Goal: Check status: Check status

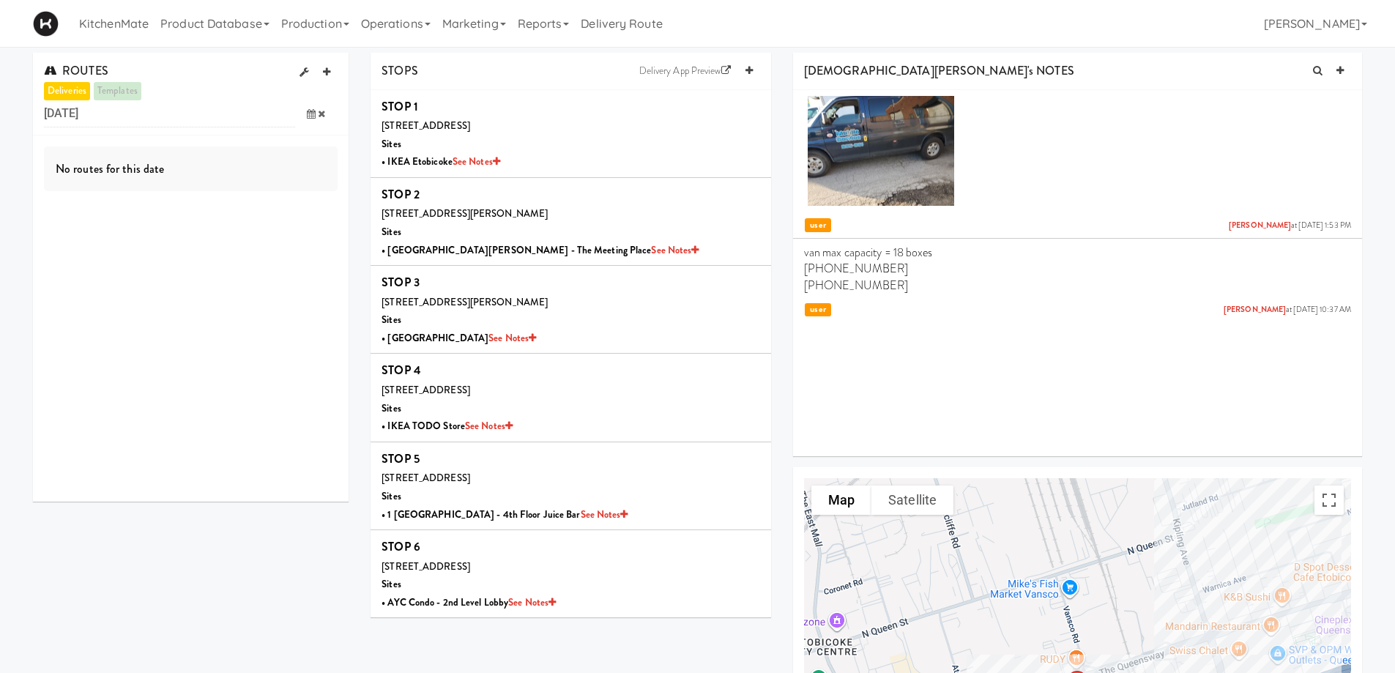
click at [311, 114] on icon at bounding box center [311, 114] width 9 height 10
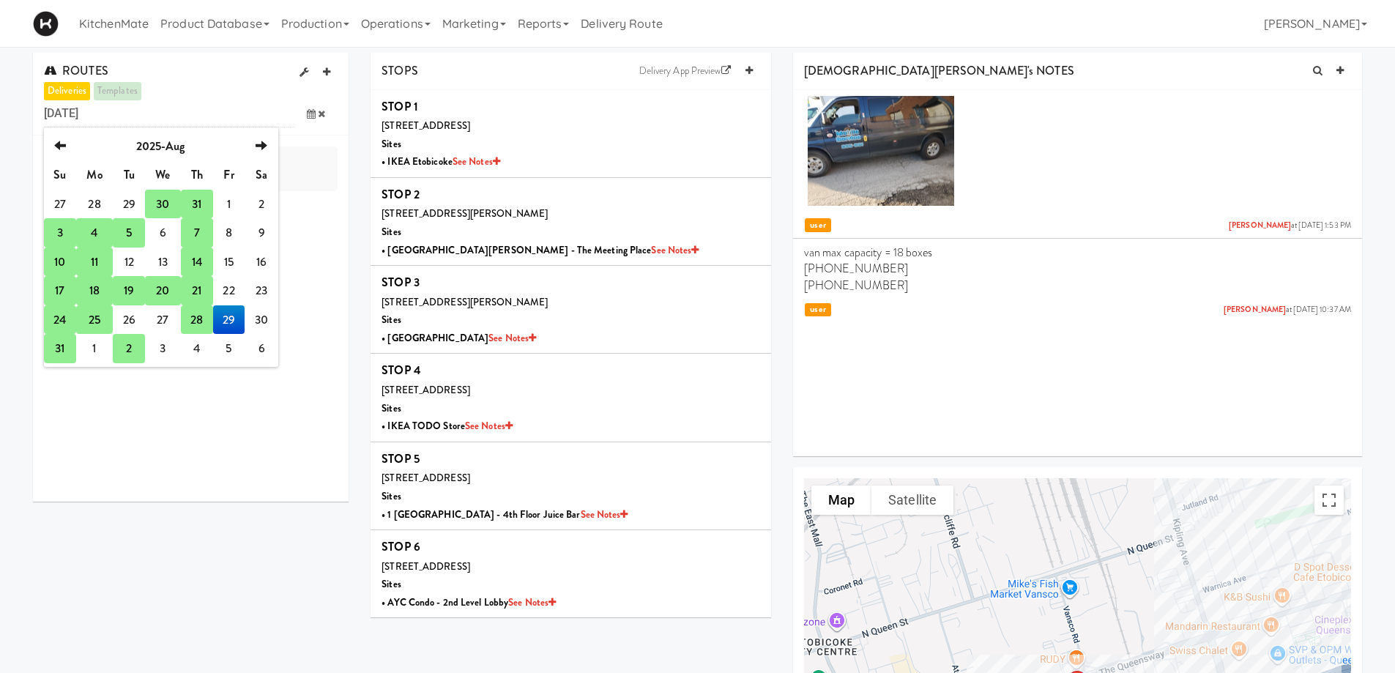
click at [64, 349] on td "31" at bounding box center [60, 348] width 32 height 29
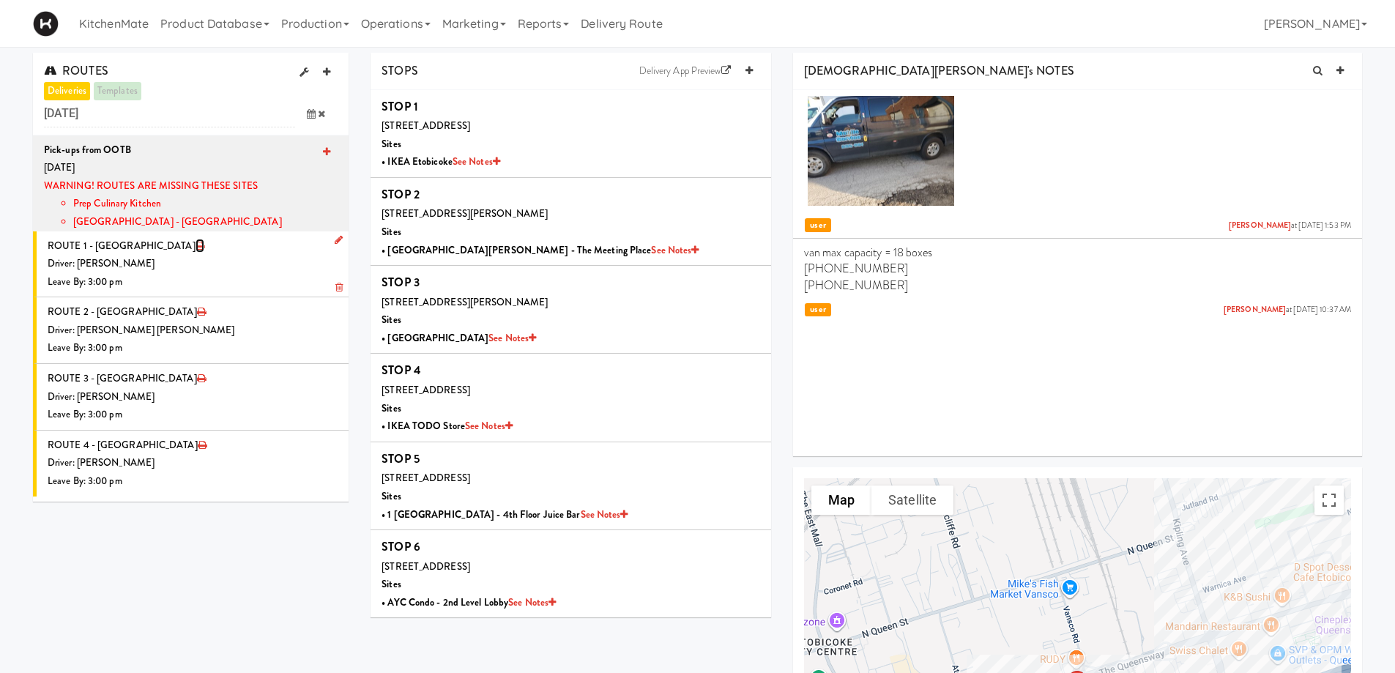
click at [196, 248] on icon at bounding box center [200, 246] width 9 height 10
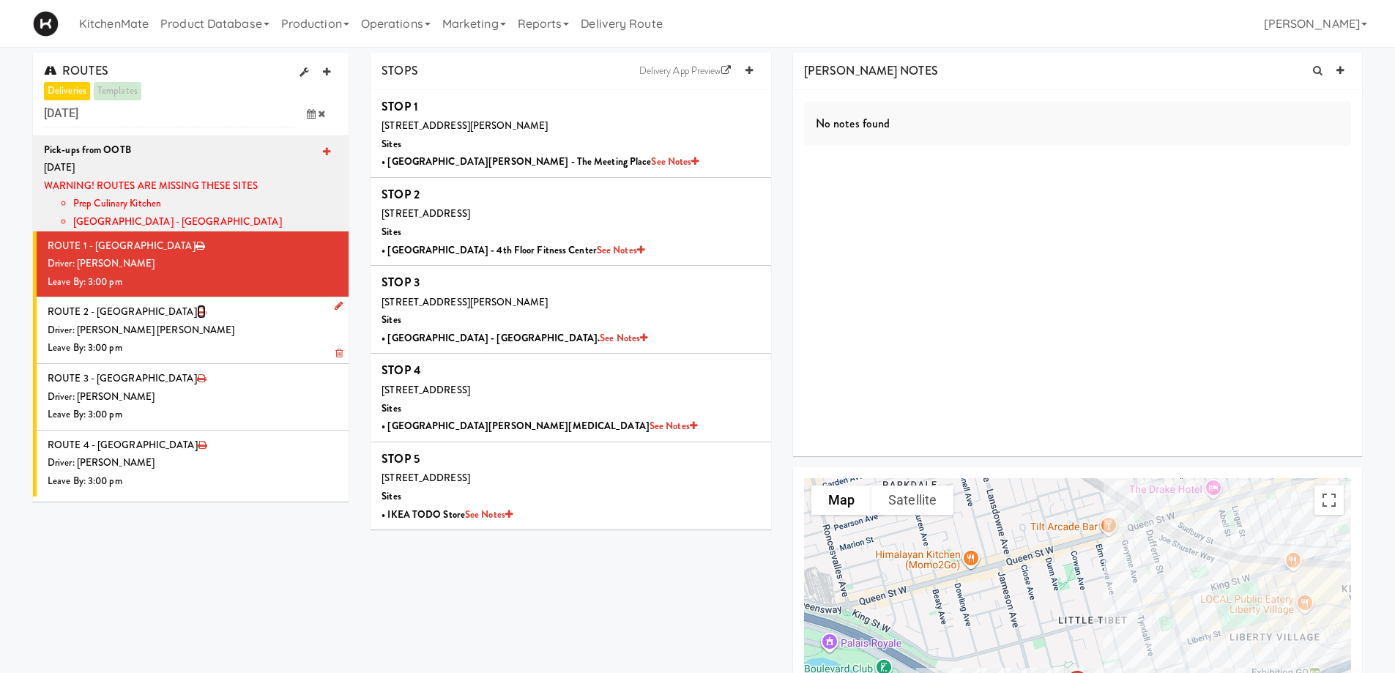
click at [197, 313] on icon at bounding box center [201, 312] width 9 height 10
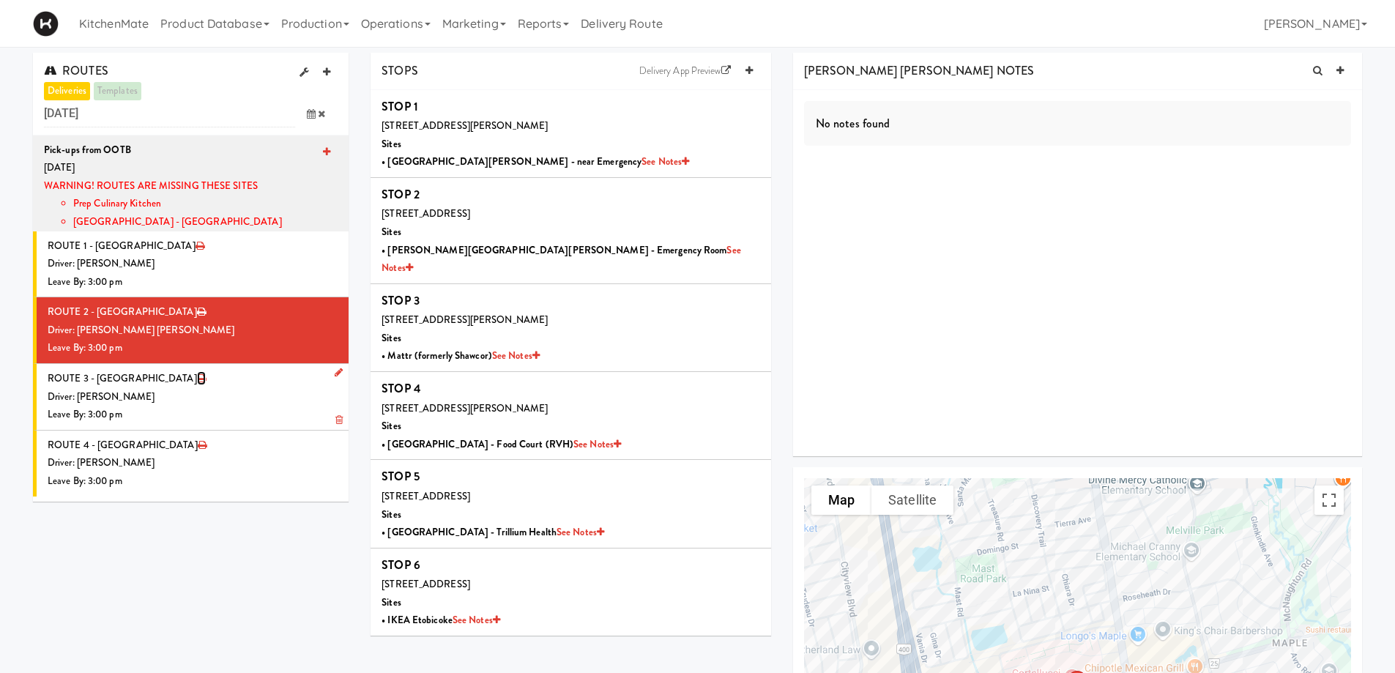
click at [197, 381] on icon at bounding box center [201, 379] width 9 height 10
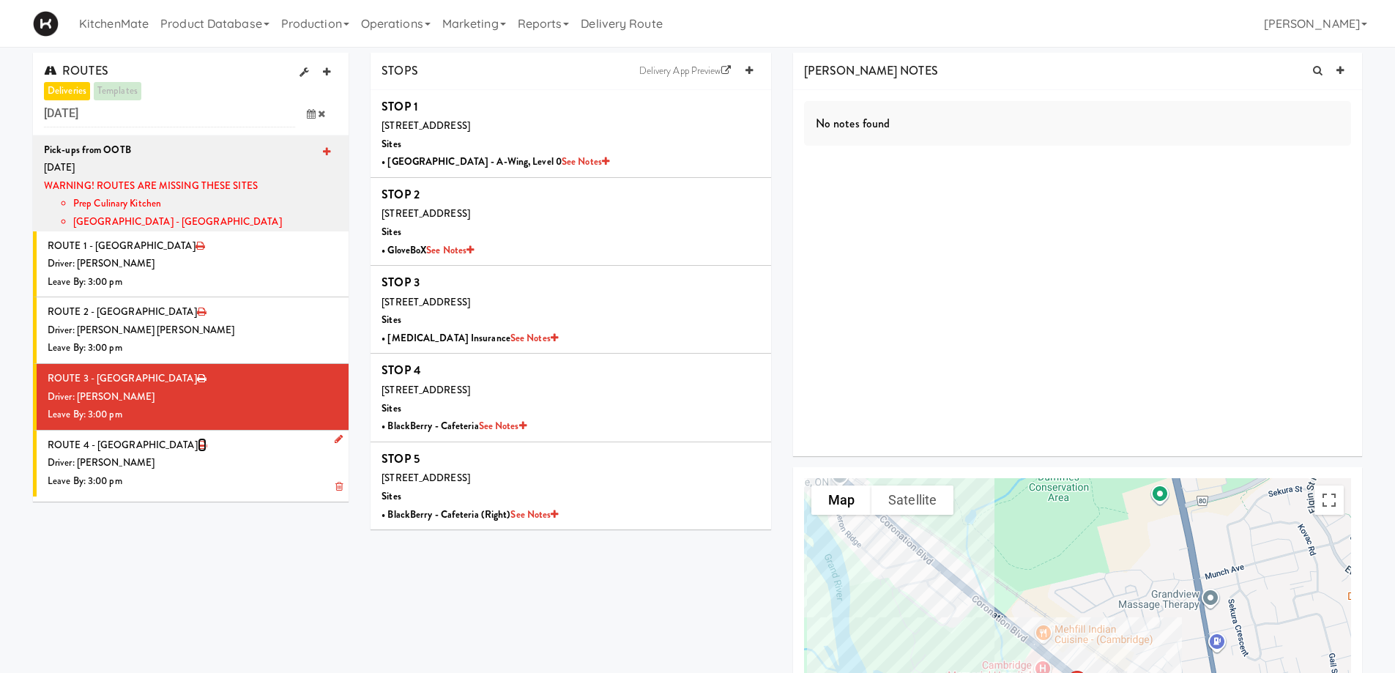
click at [198, 448] on icon at bounding box center [202, 445] width 9 height 10
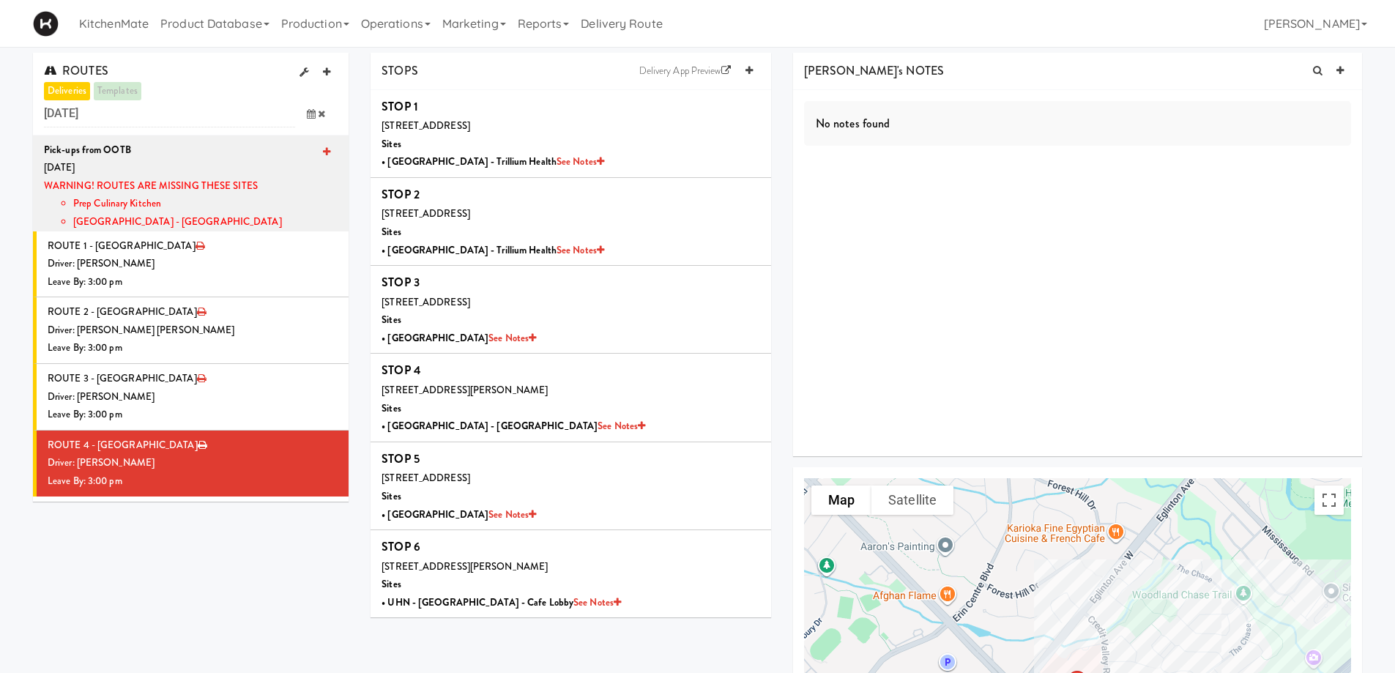
click at [312, 110] on icon at bounding box center [311, 114] width 9 height 10
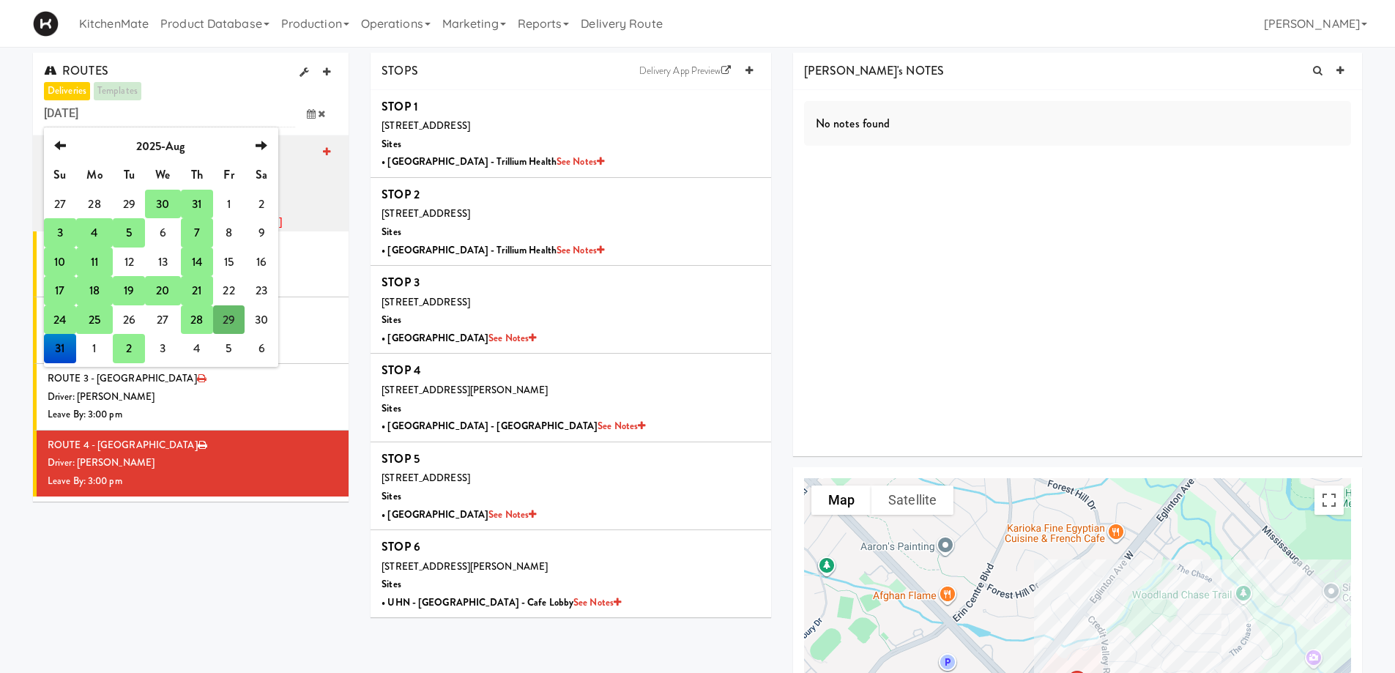
click at [127, 346] on td "2" at bounding box center [129, 348] width 32 height 29
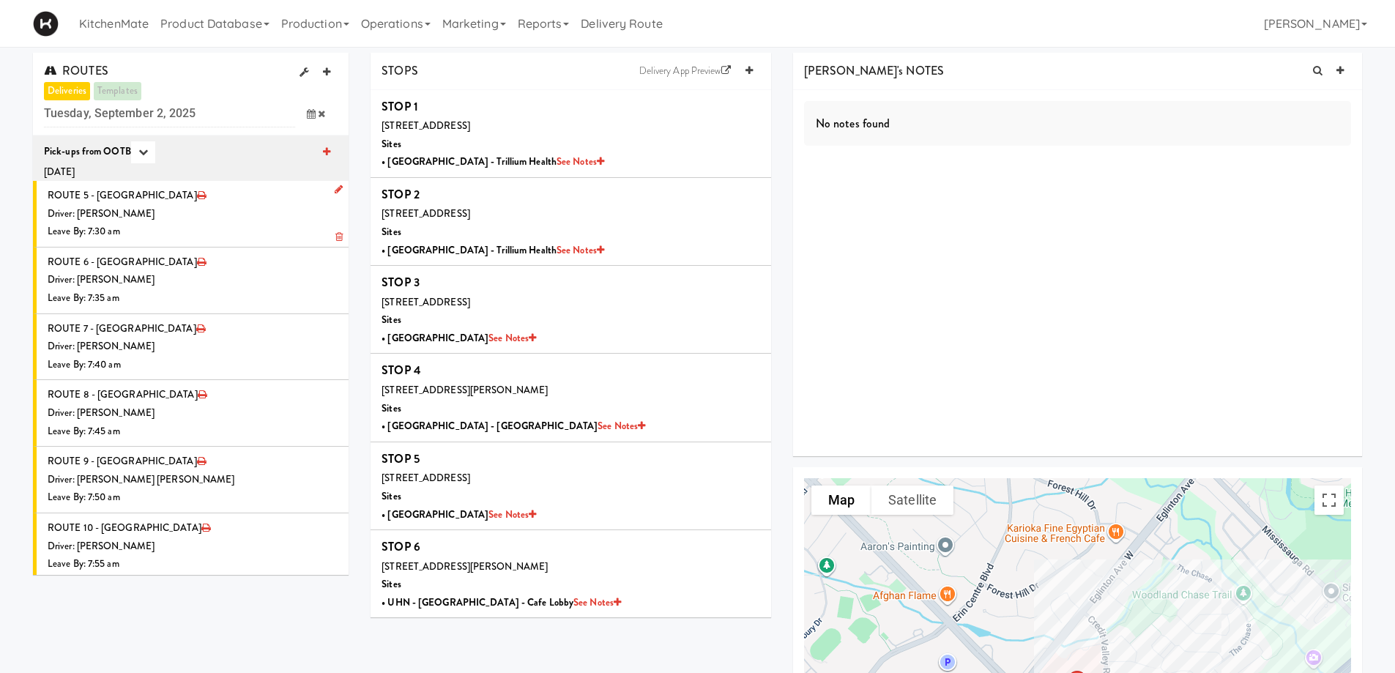
click at [245, 217] on div "Driver: [PERSON_NAME]" at bounding box center [193, 214] width 290 height 18
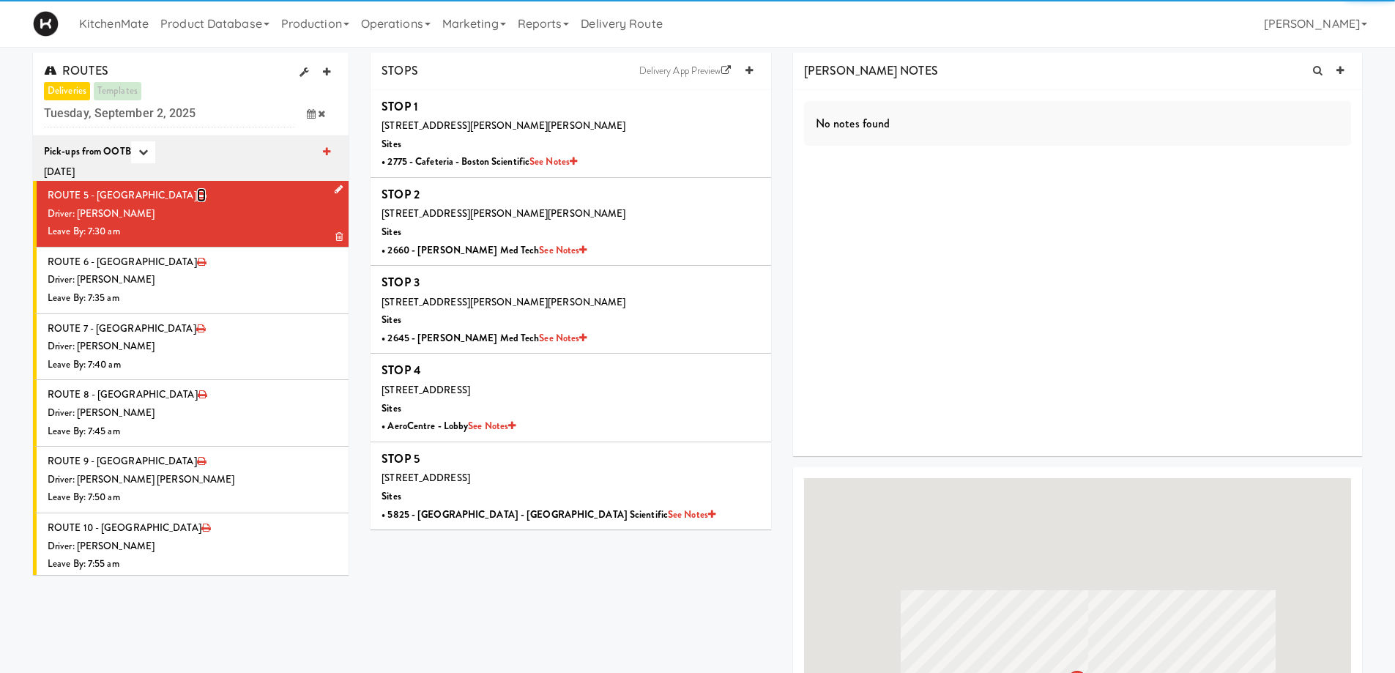
click at [197, 196] on icon at bounding box center [201, 195] width 9 height 10
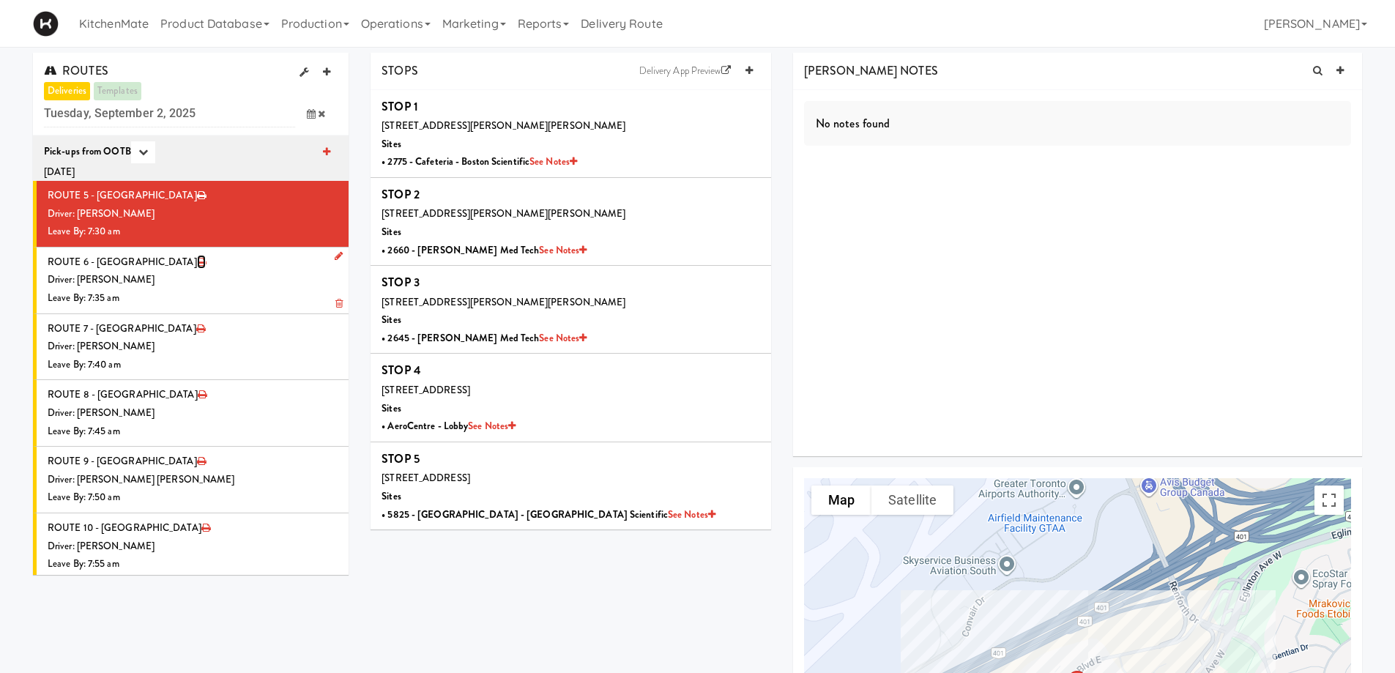
click at [197, 260] on icon at bounding box center [201, 262] width 9 height 10
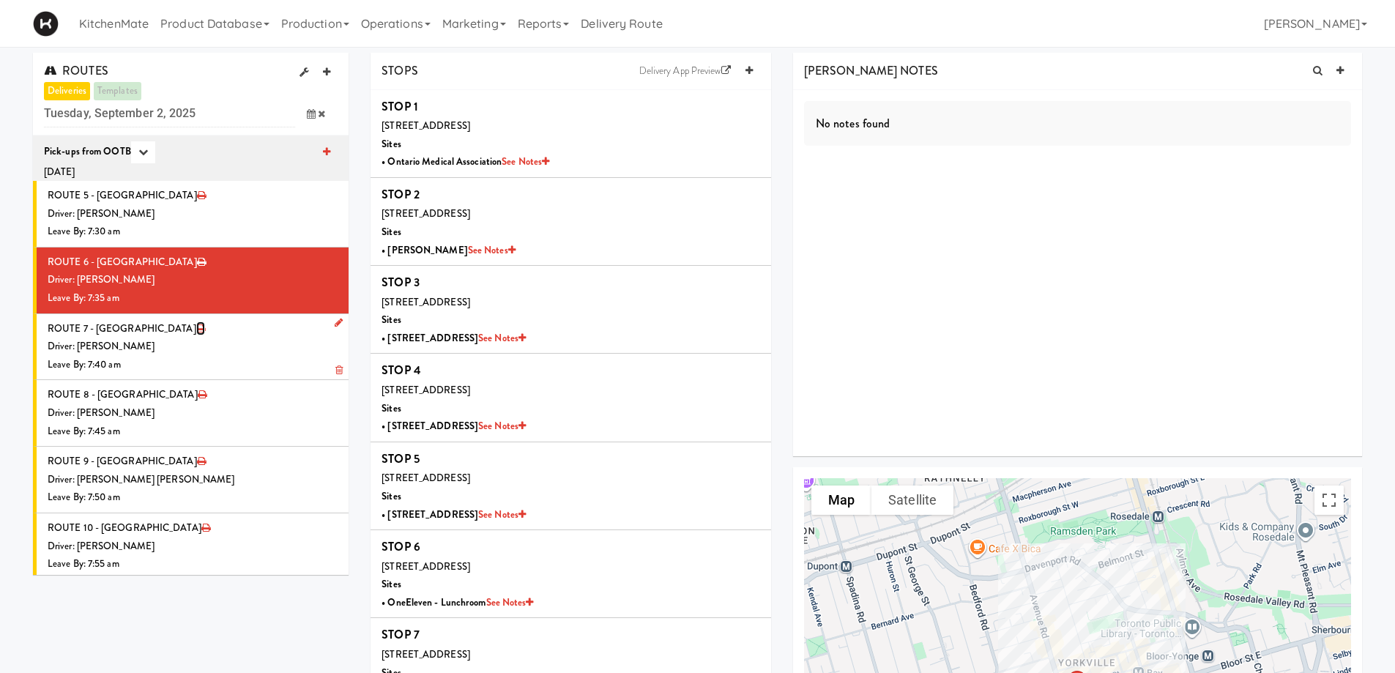
click at [196, 326] on icon at bounding box center [200, 329] width 9 height 10
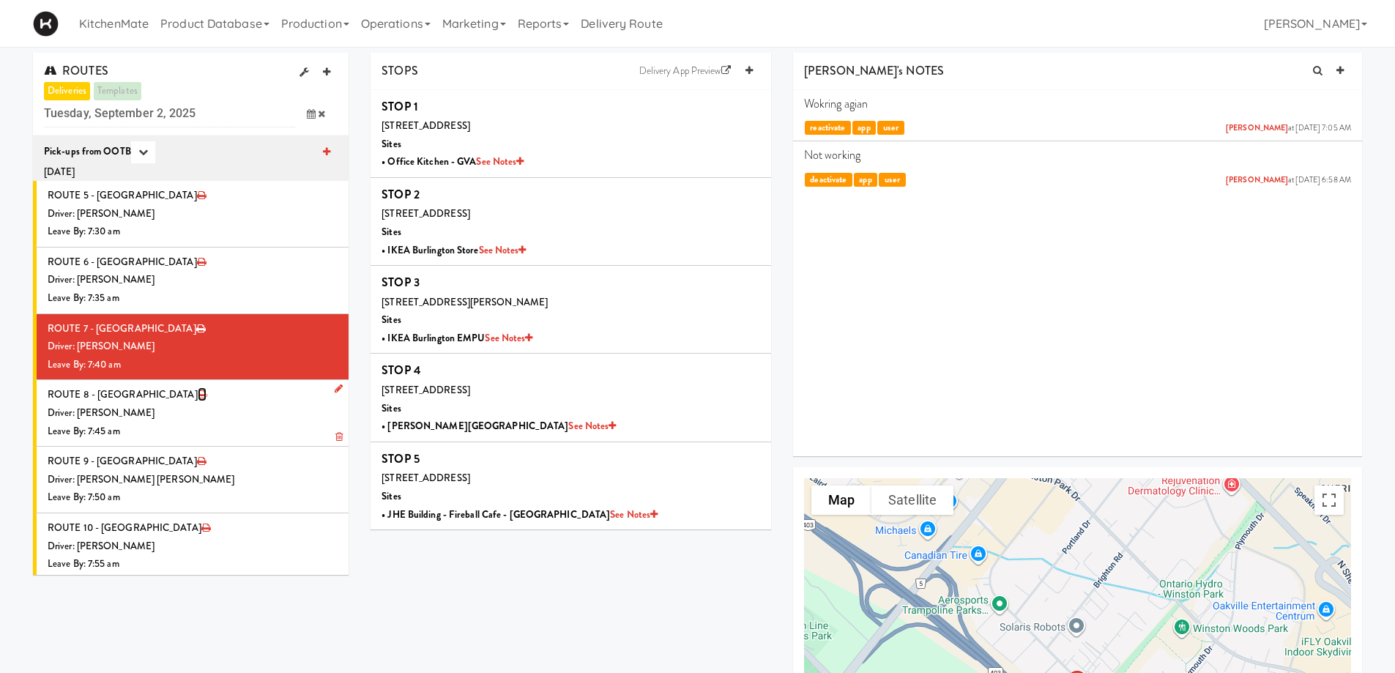
click at [198, 394] on icon at bounding box center [202, 395] width 9 height 10
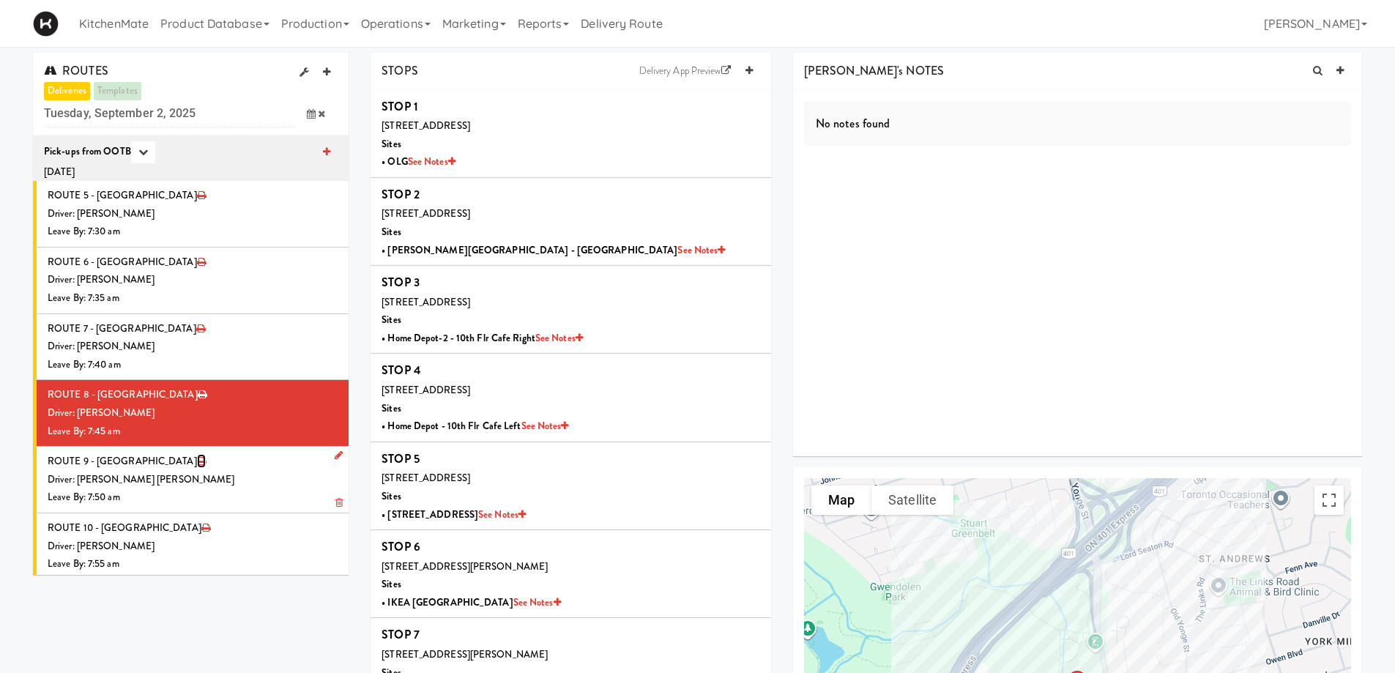
click at [197, 461] on icon at bounding box center [201, 461] width 9 height 10
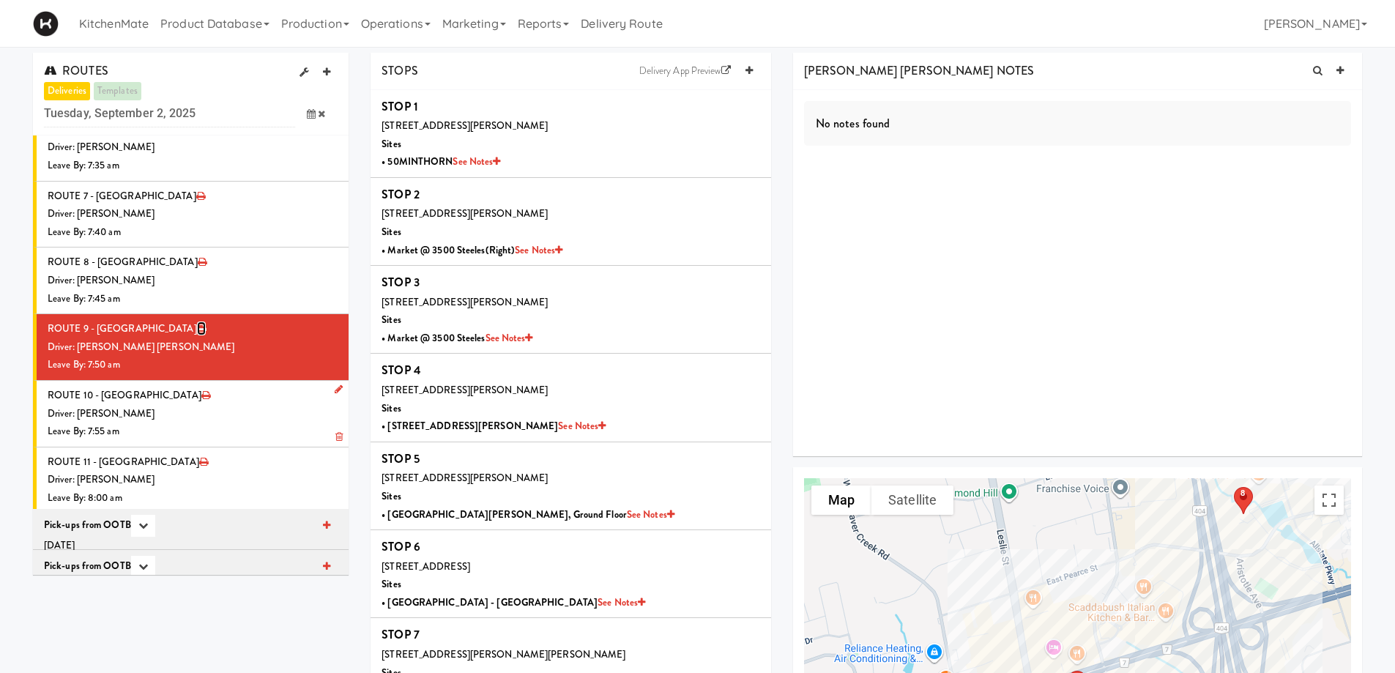
scroll to position [147, 0]
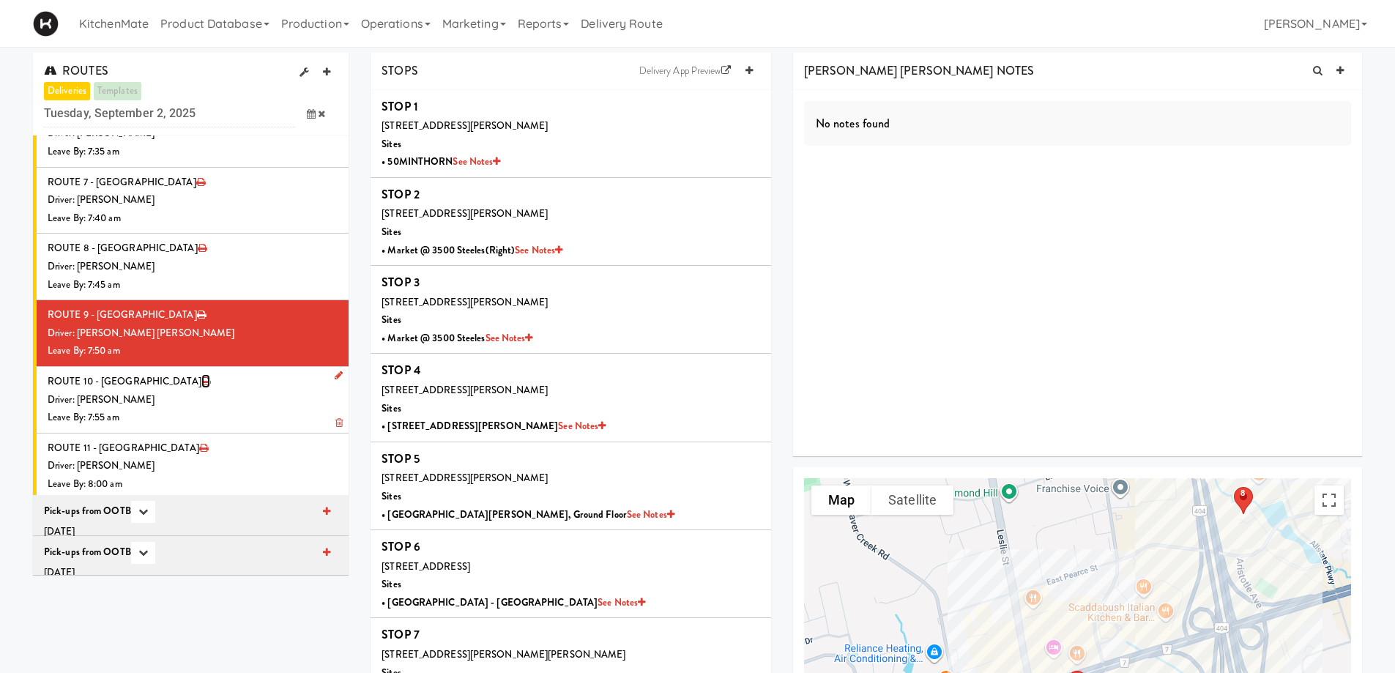
click at [201, 379] on icon at bounding box center [205, 382] width 9 height 10
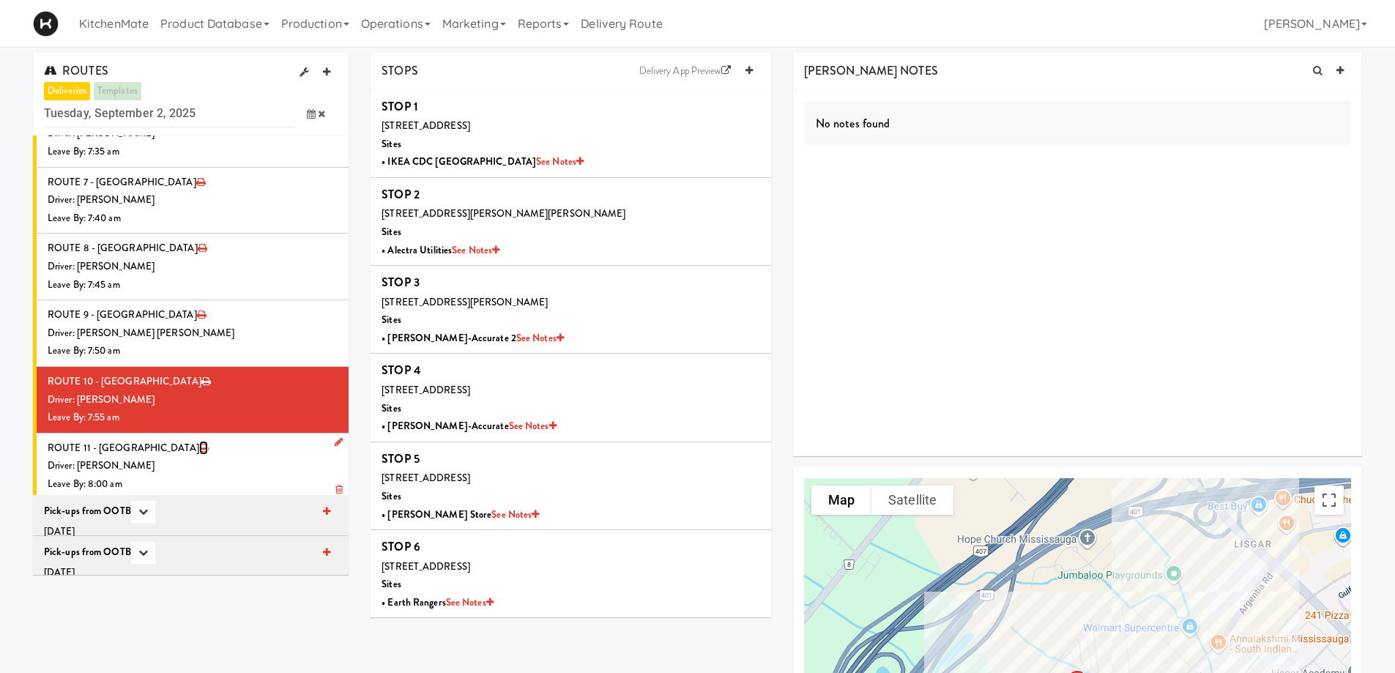
click at [199, 446] on icon at bounding box center [203, 448] width 9 height 10
